Goal: Find specific fact: Find specific fact

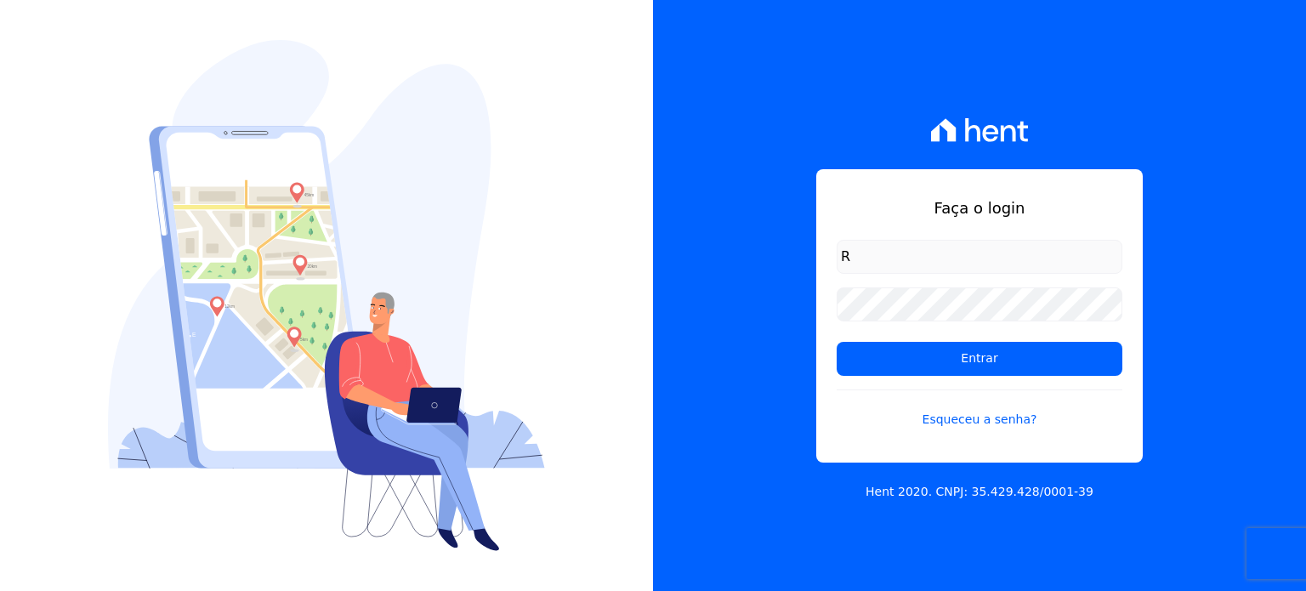
type input "[PERSON_NAME][EMAIL_ADDRESS][DOMAIN_NAME]"
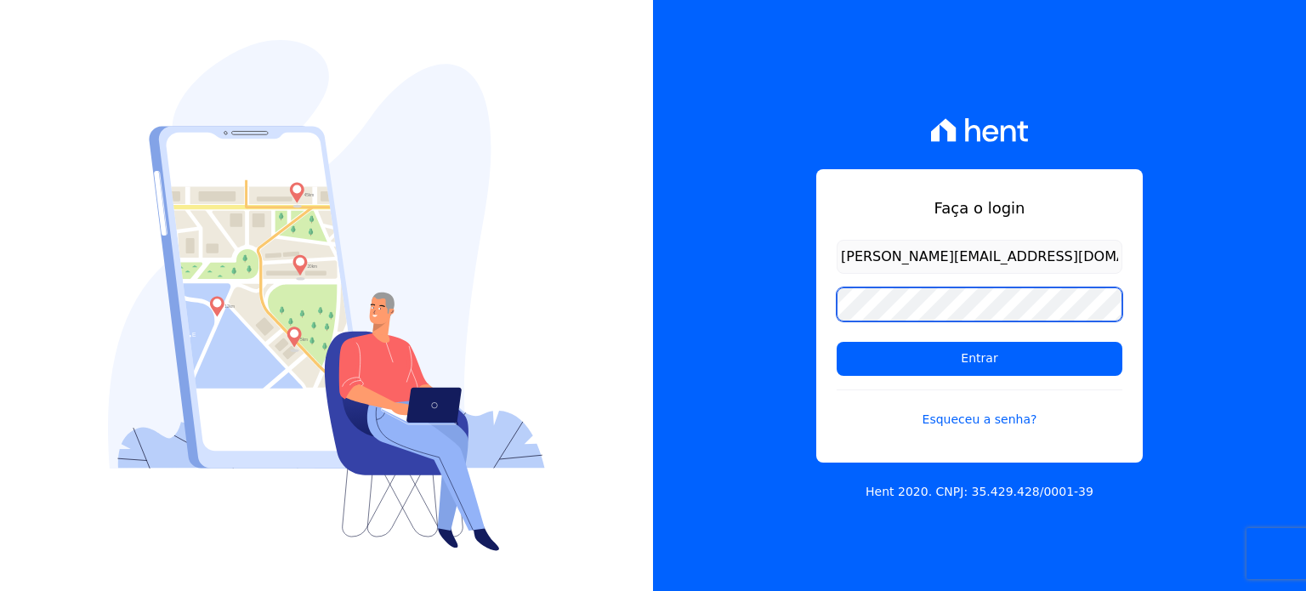
click at [837, 342] on input "Entrar" at bounding box center [980, 359] width 286 height 34
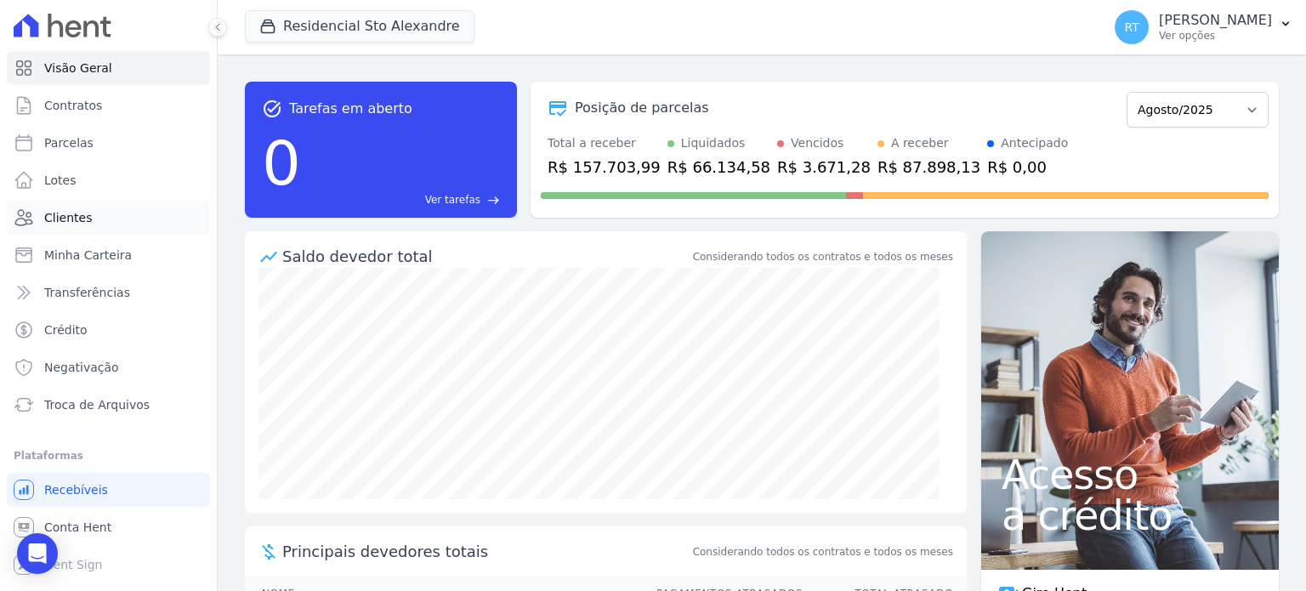
click at [78, 213] on span "Clientes" at bounding box center [68, 217] width 48 height 17
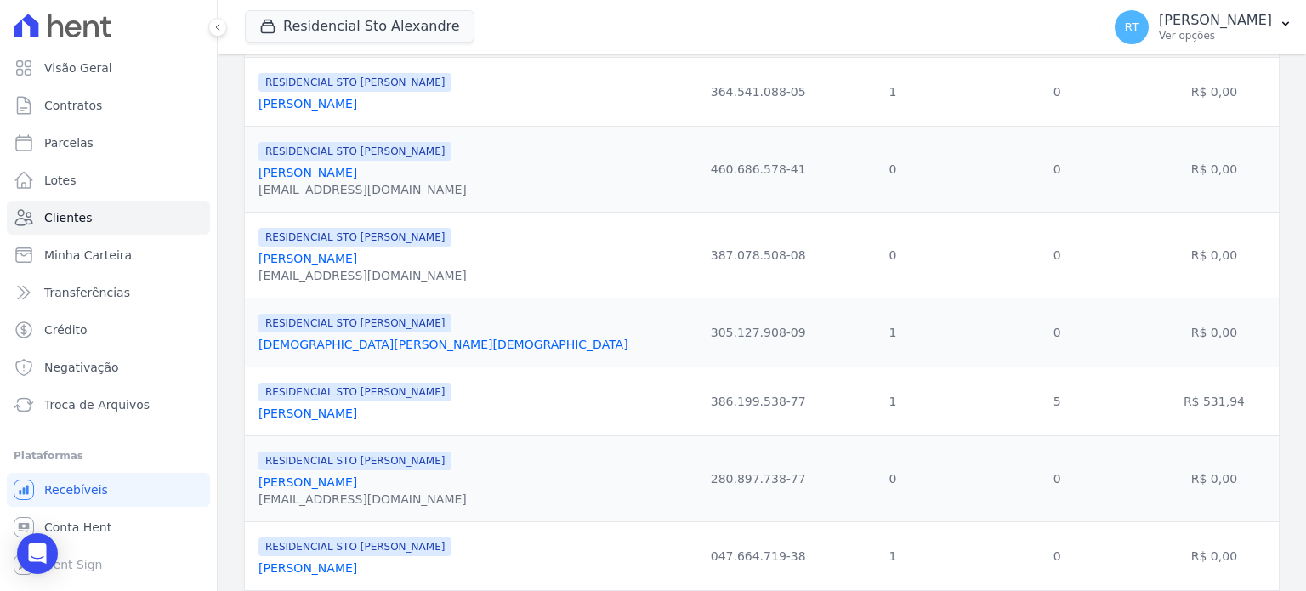
scroll to position [1021, 0]
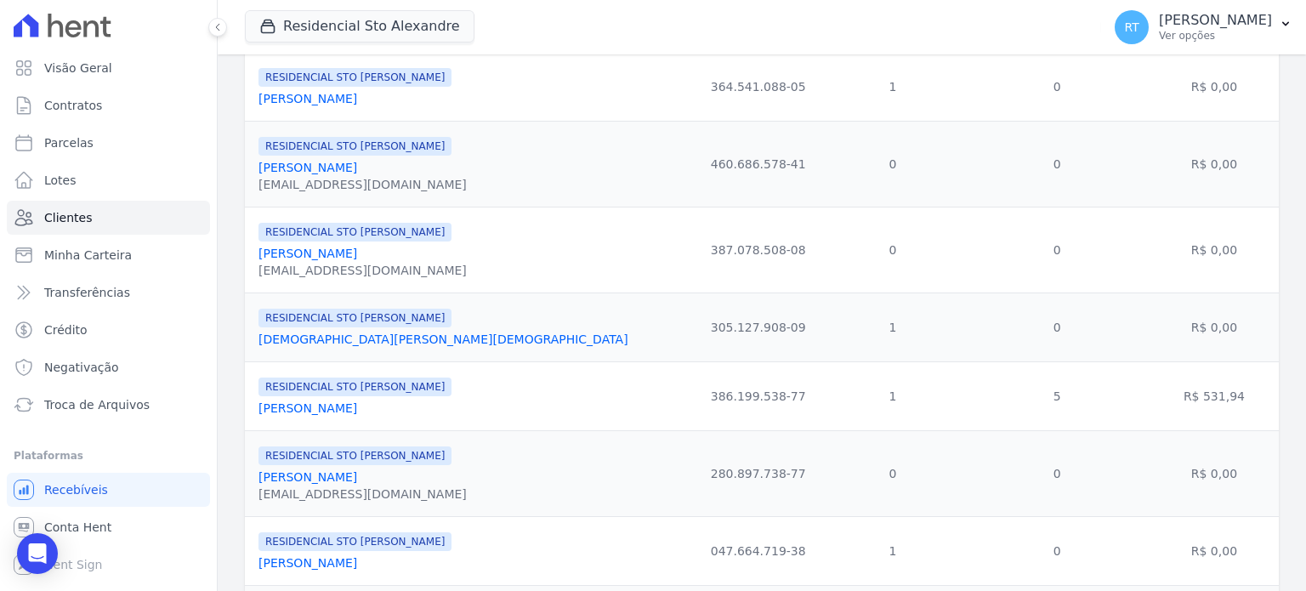
drag, startPoint x: 668, startPoint y: 413, endPoint x: 584, endPoint y: 409, distance: 83.5
click at [696, 409] on td "386.199.538-77" at bounding box center [759, 395] width 126 height 69
copy td "386.199.538-77"
